Goal: Communication & Community: Answer question/provide support

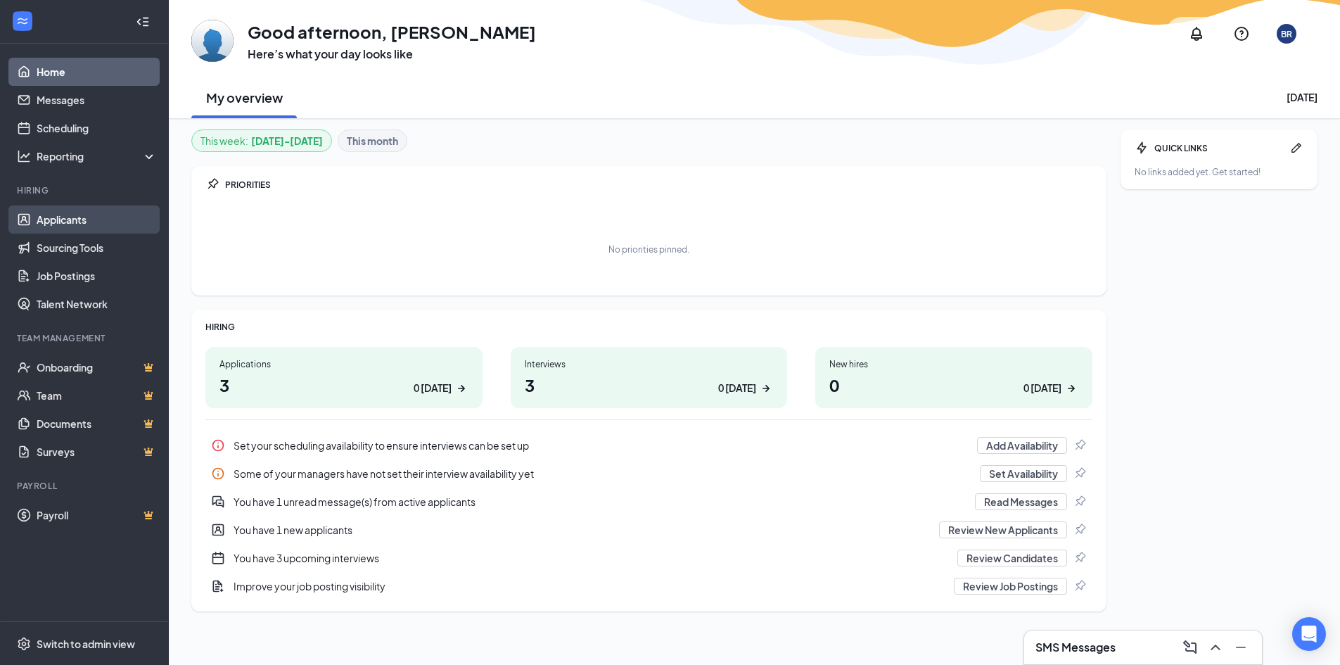
click at [58, 221] on link "Applicants" at bounding box center [97, 219] width 120 height 28
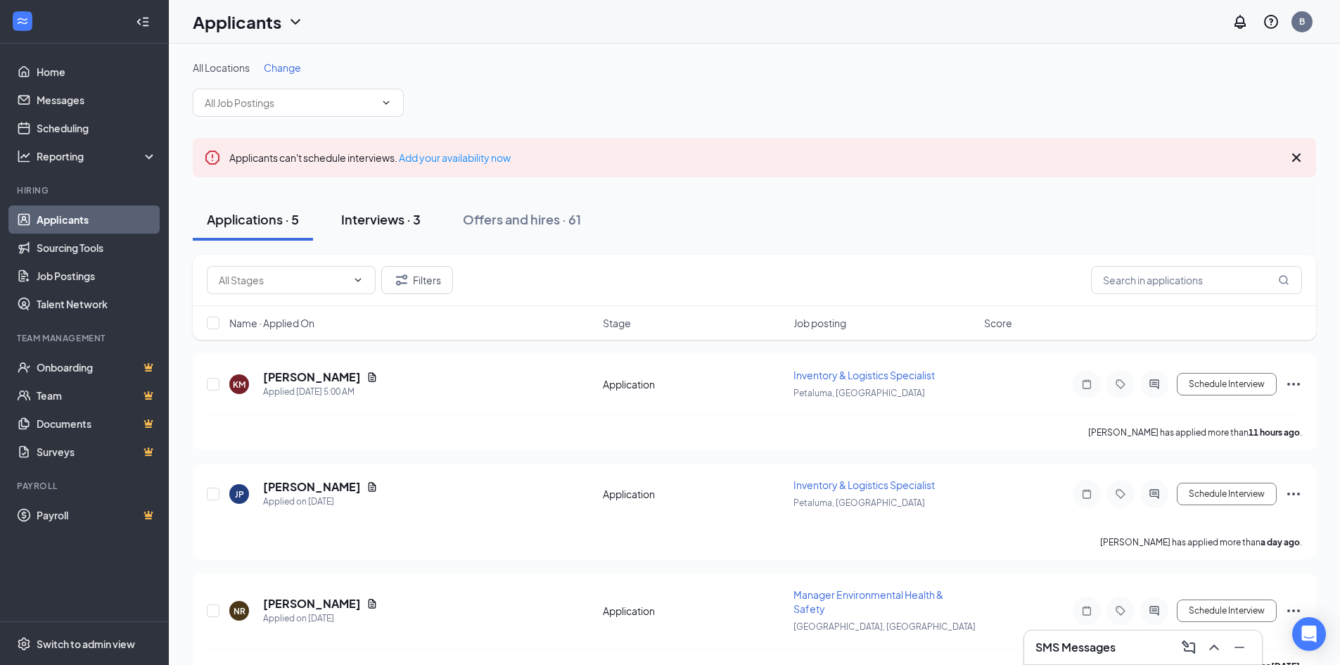
click at [378, 217] on div "Interviews · 3" at bounding box center [380, 219] width 79 height 18
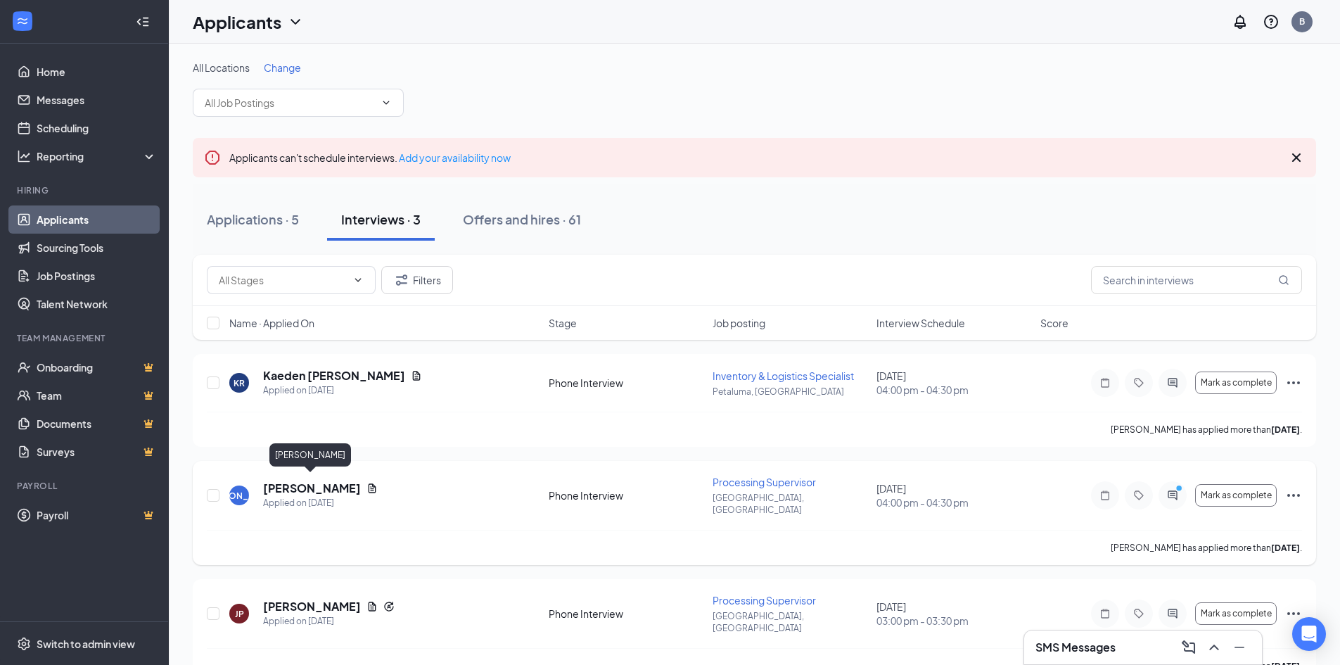
click at [304, 484] on h5 "[PERSON_NAME]" at bounding box center [312, 487] width 98 height 15
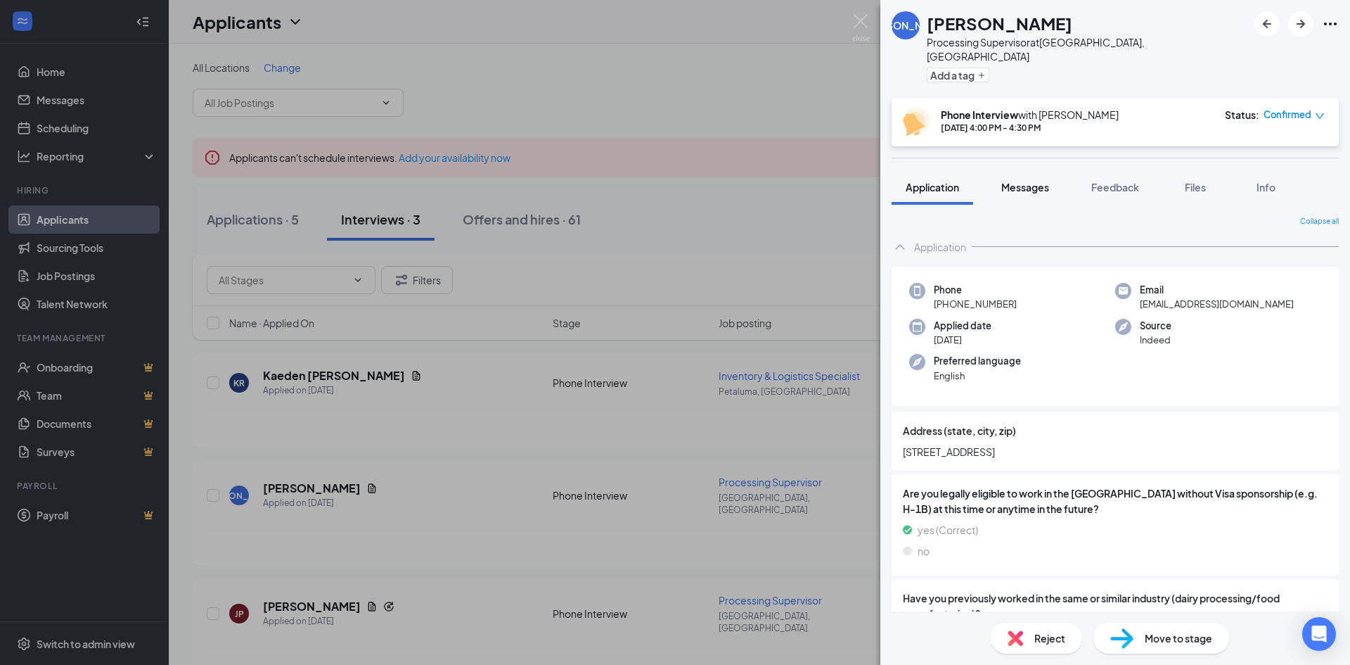
click at [1033, 181] on span "Messages" at bounding box center [1025, 187] width 48 height 13
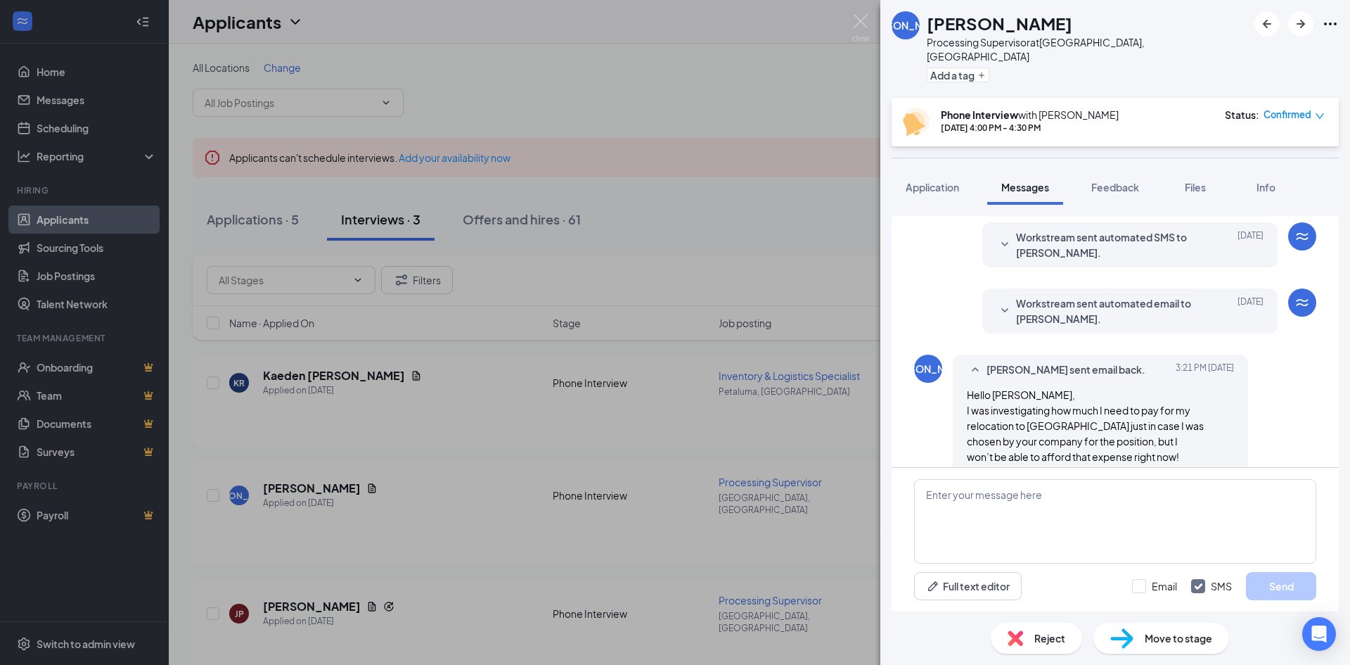
scroll to position [1213, 0]
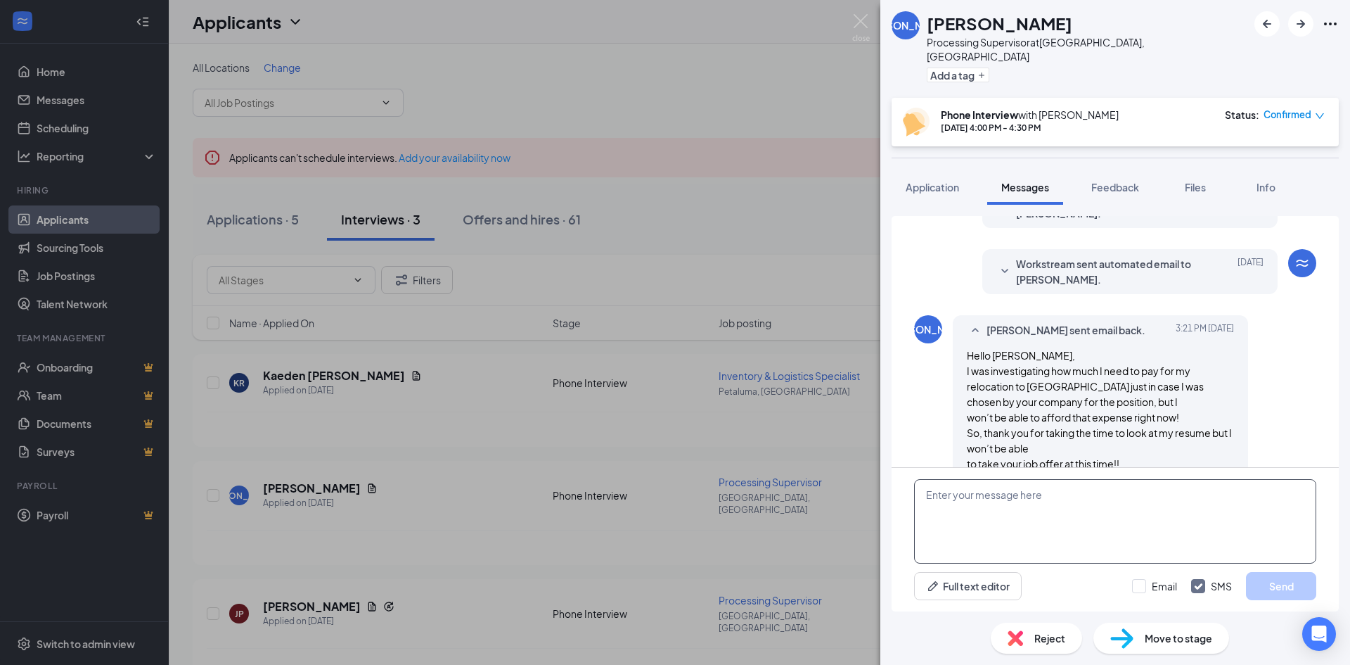
click at [1057, 506] on textarea at bounding box center [1115, 521] width 402 height 84
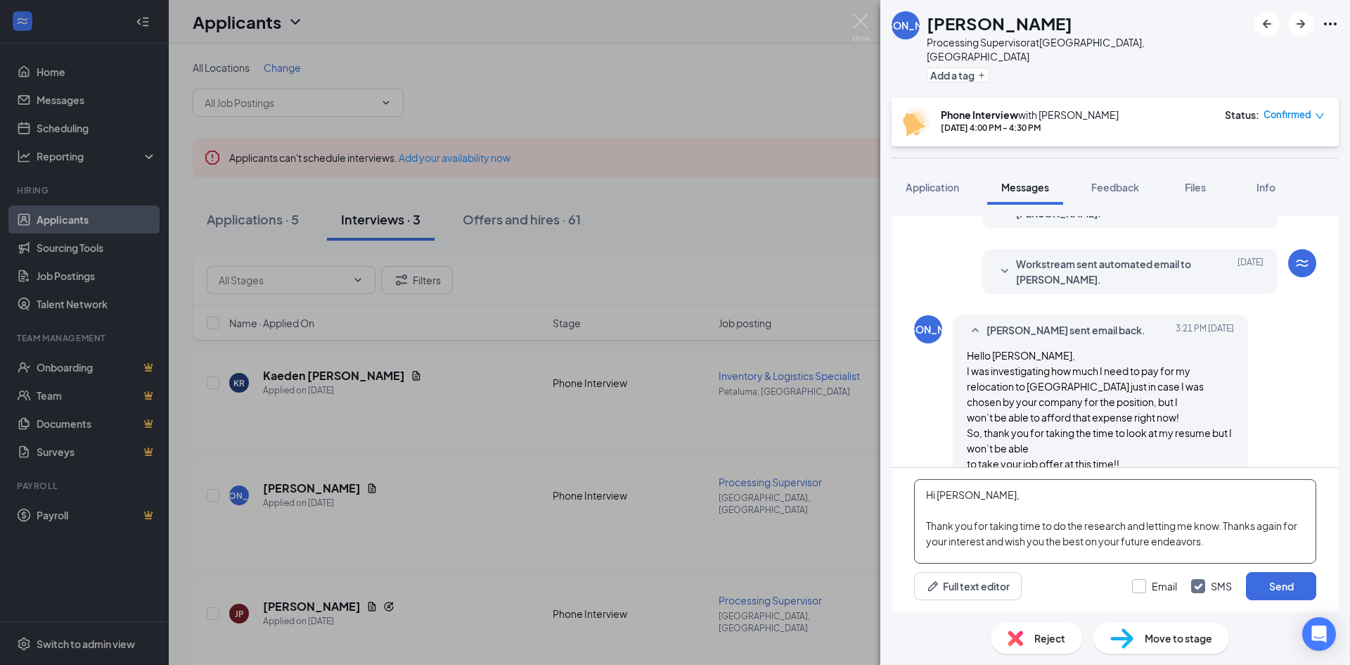
type textarea "Hi [PERSON_NAME], Thank you for taking time to do the research and letting me k…"
click at [1138, 584] on input "Email" at bounding box center [1154, 586] width 45 height 14
checkbox input "true"
click at [1223, 540] on textarea "Hi [PERSON_NAME], Thank you for taking time to do the research and letting me k…" at bounding box center [1115, 521] width 402 height 84
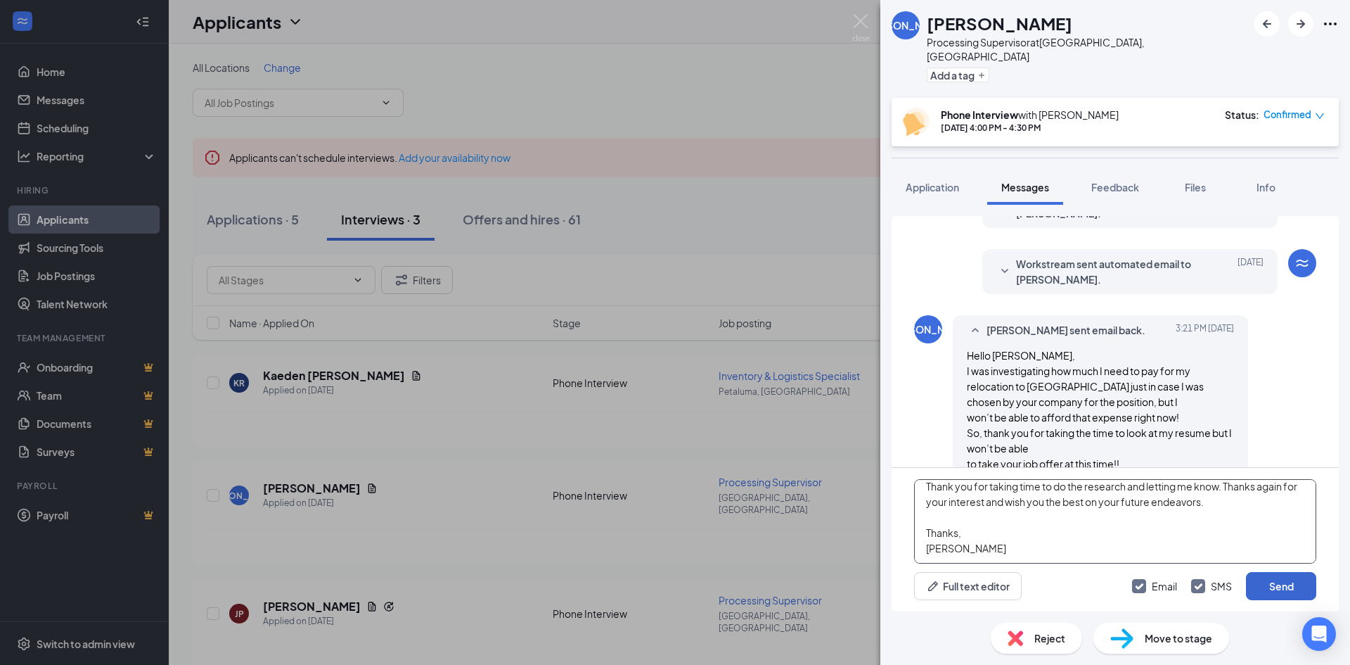
type textarea "Hi [PERSON_NAME], Thank you for taking time to do the research and letting me k…"
click at [1286, 585] on button "Send" at bounding box center [1281, 586] width 70 height 28
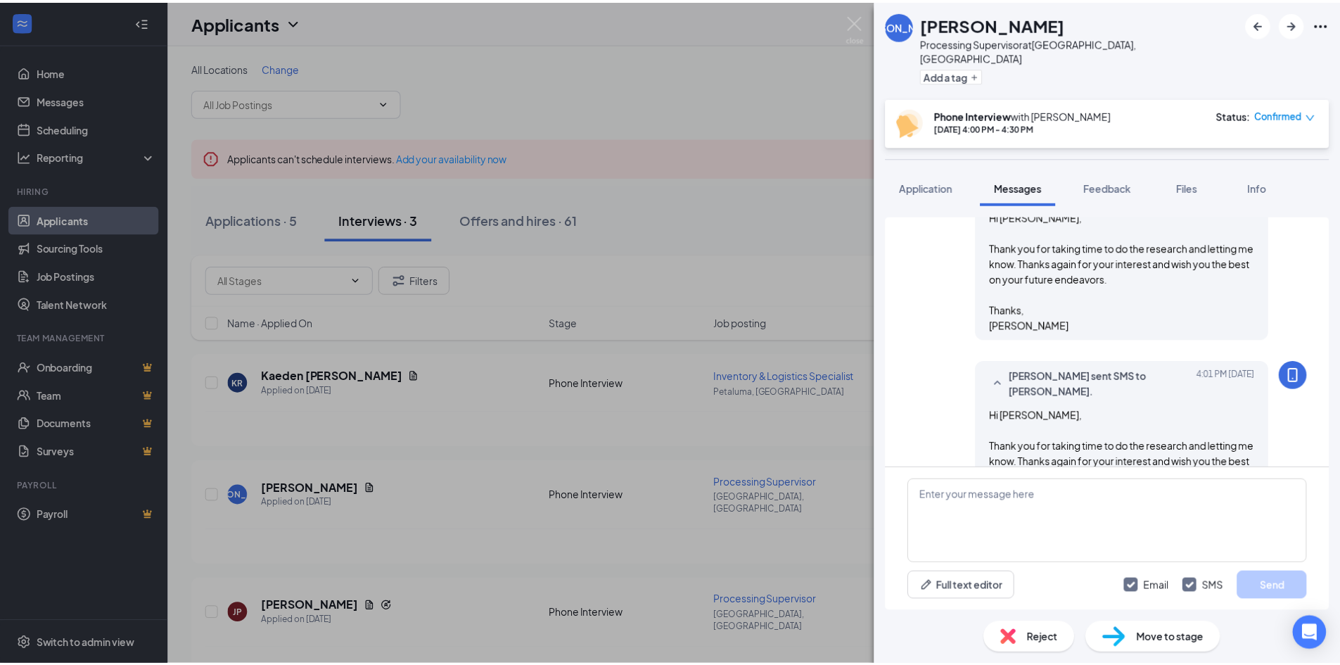
scroll to position [1582, 0]
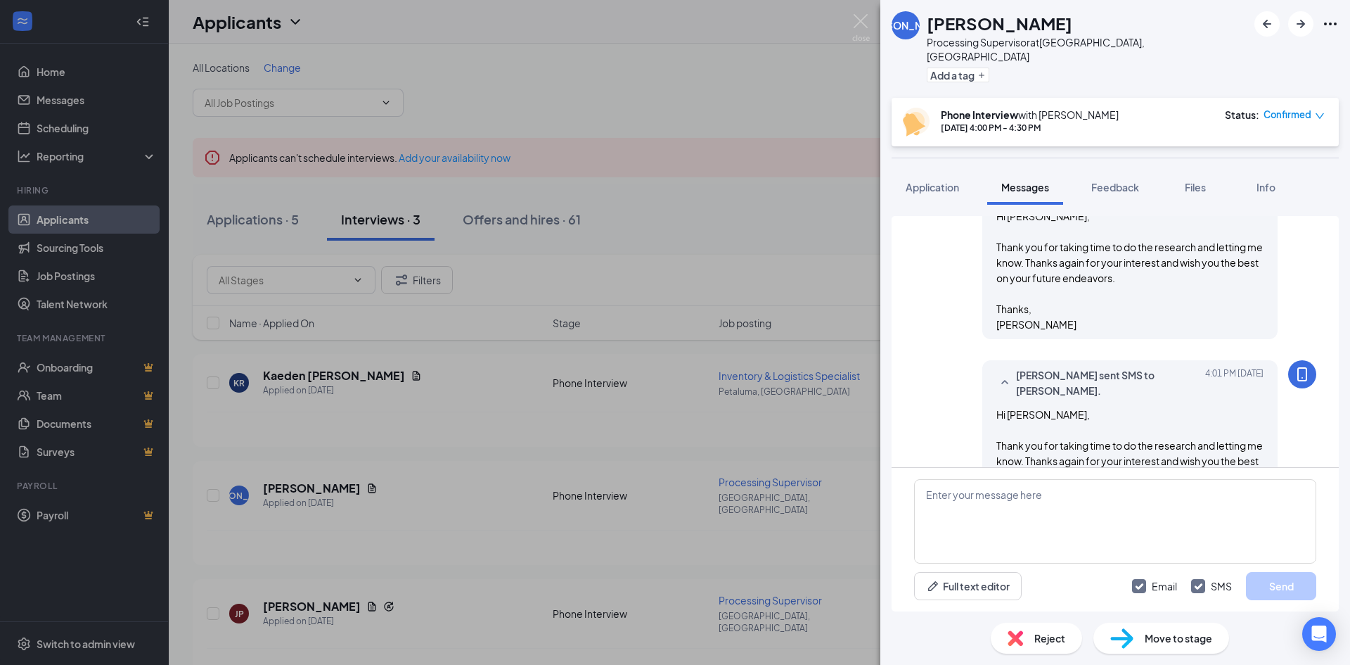
click at [1029, 636] on div "Reject" at bounding box center [1036, 637] width 91 height 31
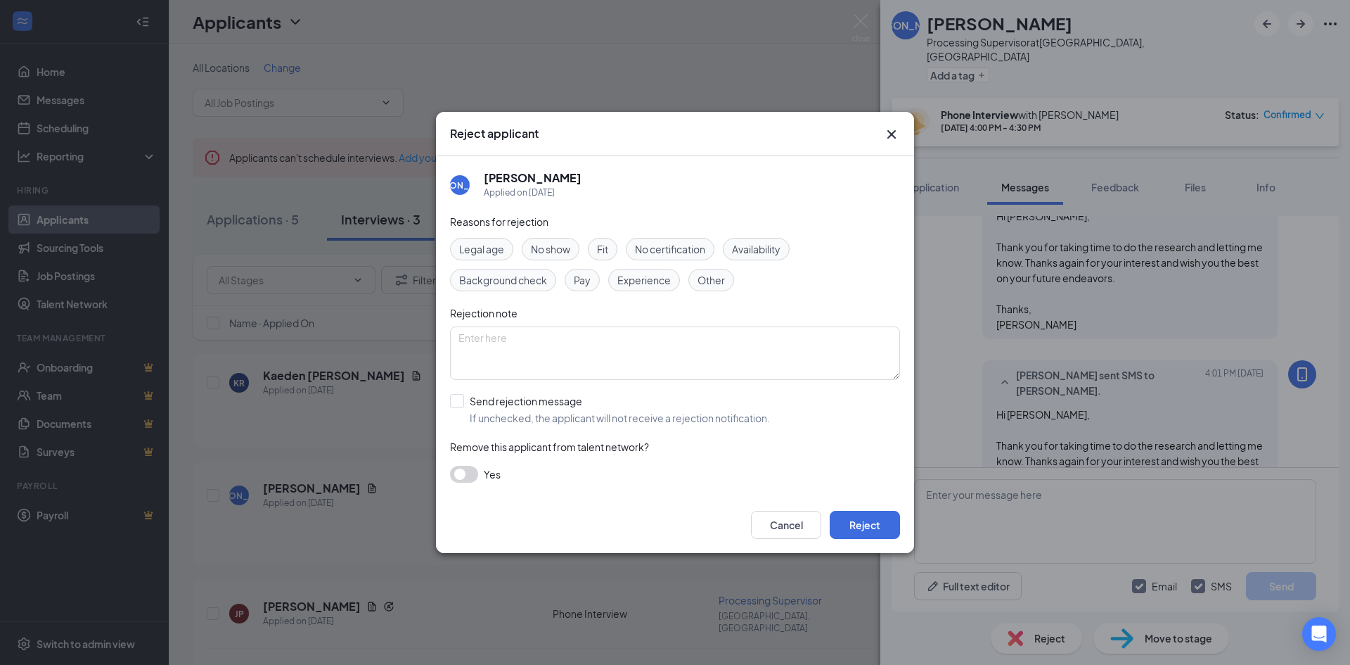
click at [708, 279] on span "Other" at bounding box center [711, 279] width 27 height 15
click at [859, 527] on button "Reject" at bounding box center [865, 525] width 70 height 28
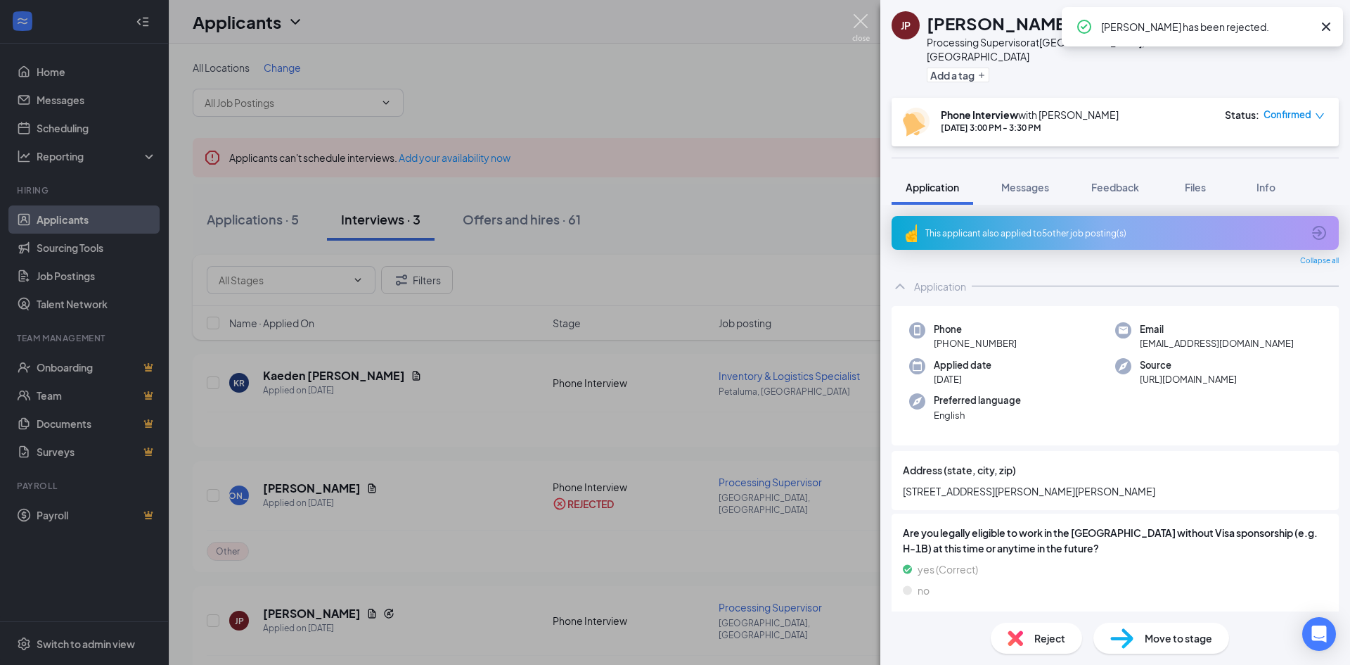
click at [859, 21] on img at bounding box center [861, 27] width 18 height 27
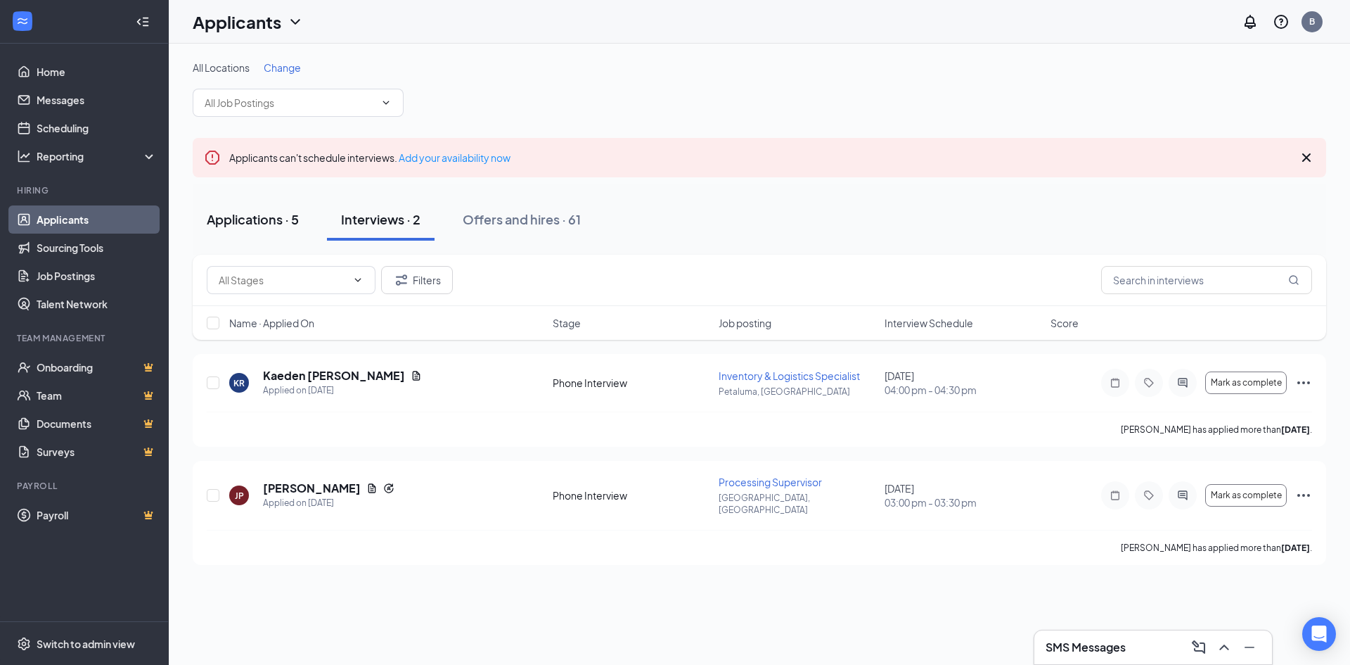
click at [241, 216] on div "Applications · 5" at bounding box center [253, 219] width 92 height 18
